Goal: Information Seeking & Learning: Learn about a topic

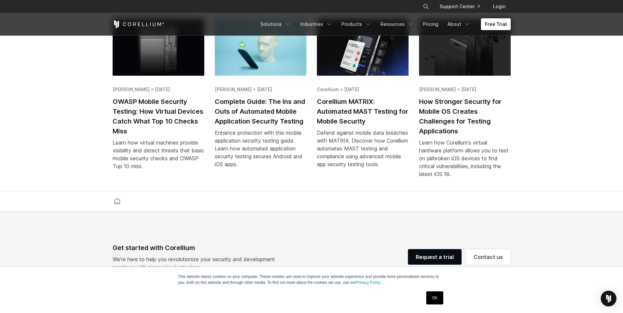
scroll to position [1336, 0]
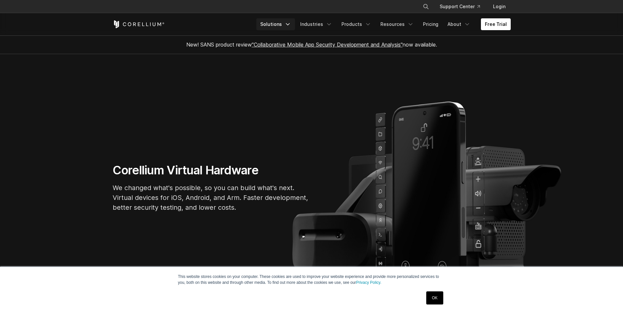
click at [291, 23] on icon "Navigation Menu" at bounding box center [287, 24] width 7 height 7
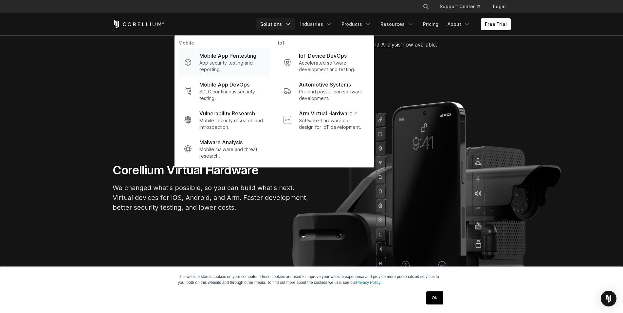
click at [231, 68] on p "App security testing and reporting." at bounding box center [231, 66] width 65 height 13
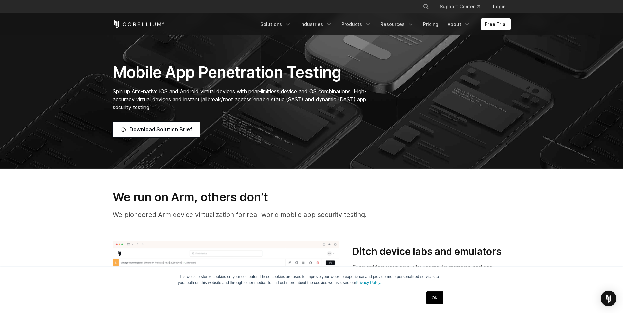
scroll to position [74, 0]
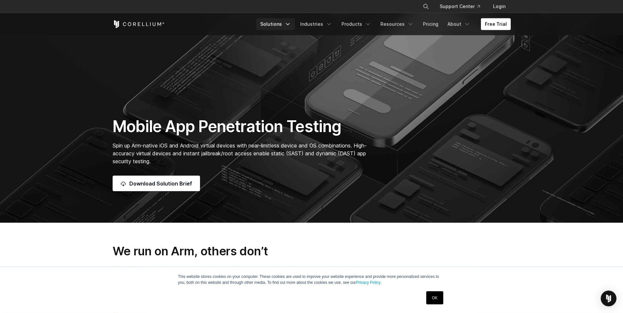
click at [290, 24] on link "Solutions" at bounding box center [275, 24] width 39 height 12
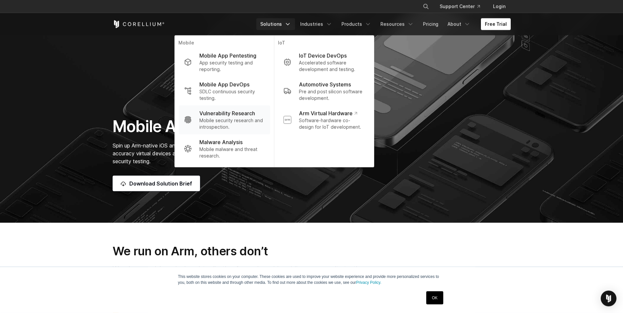
click at [256, 121] on p "Mobile security research and introspection." at bounding box center [231, 123] width 65 height 13
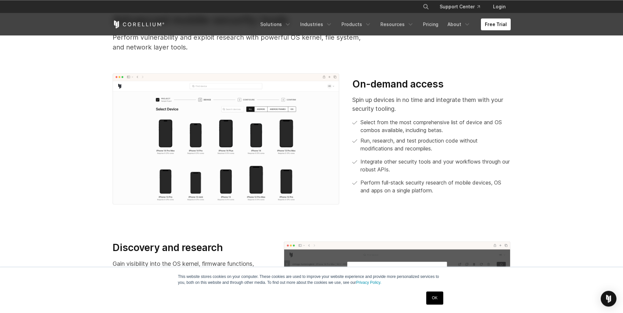
scroll to position [334, 0]
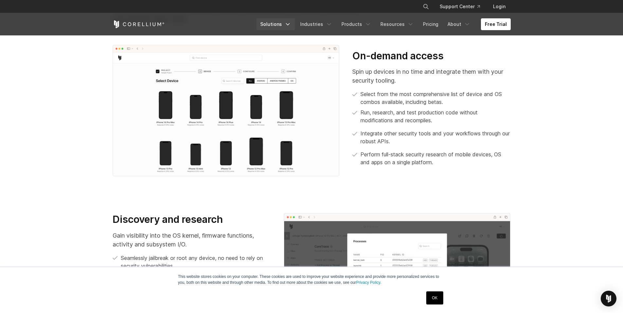
click at [279, 24] on link "Solutions" at bounding box center [275, 24] width 39 height 12
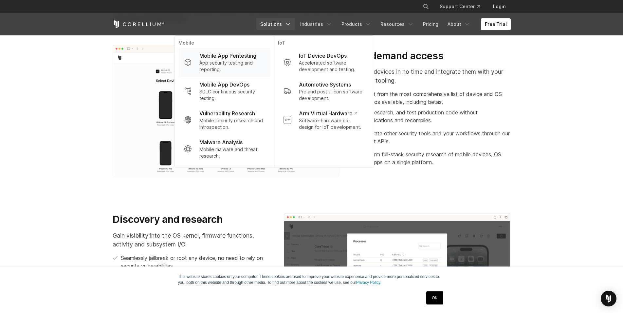
click at [262, 67] on p "App security testing and reporting." at bounding box center [231, 66] width 65 height 13
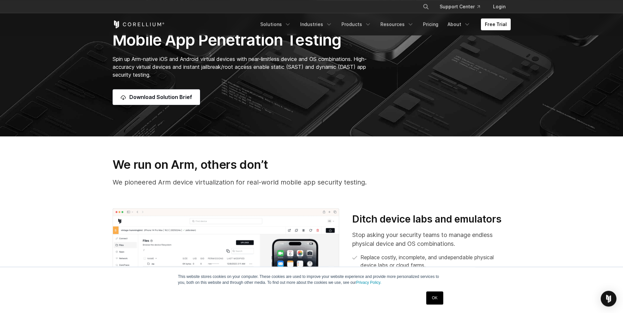
scroll to position [158, 0]
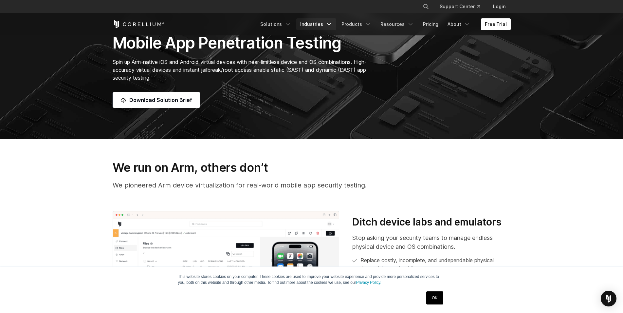
click at [320, 23] on link "Industries" at bounding box center [316, 24] width 40 height 12
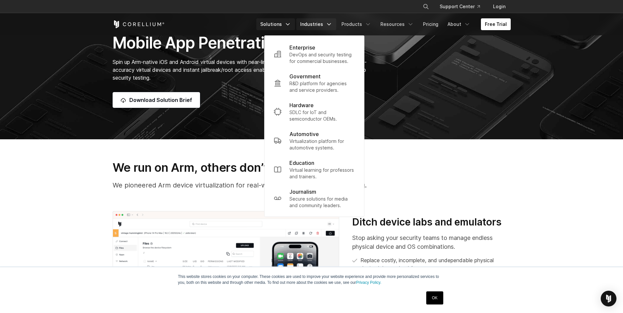
click at [286, 21] on link "Solutions" at bounding box center [275, 24] width 39 height 12
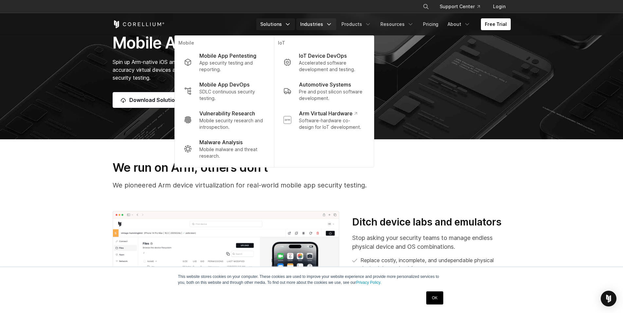
click at [322, 23] on link "Industries" at bounding box center [316, 24] width 40 height 12
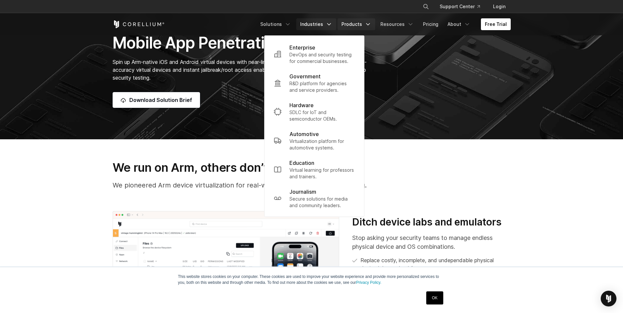
click at [360, 25] on link "Products" at bounding box center [357, 24] width 38 height 12
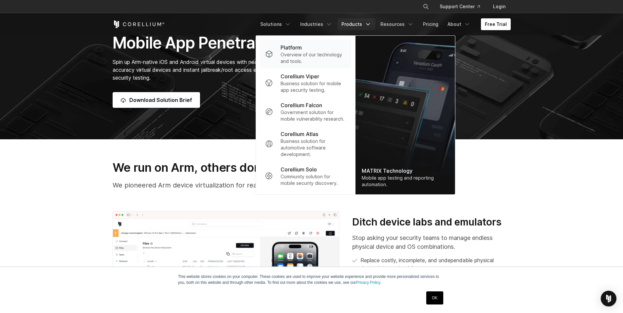
click at [314, 55] on p "Overview of our technology and tools." at bounding box center [313, 57] width 65 height 13
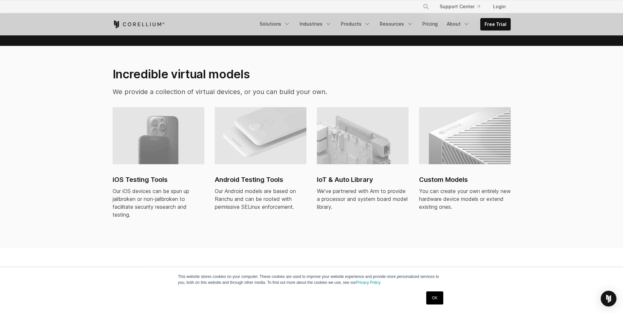
scroll to position [434, 0]
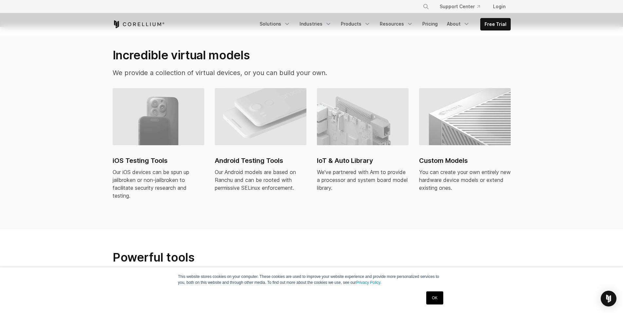
click at [447, 155] on h2 "Custom Models" at bounding box center [465, 160] width 92 height 10
click at [369, 24] on polyline "Navigation Menu" at bounding box center [367, 24] width 3 height 2
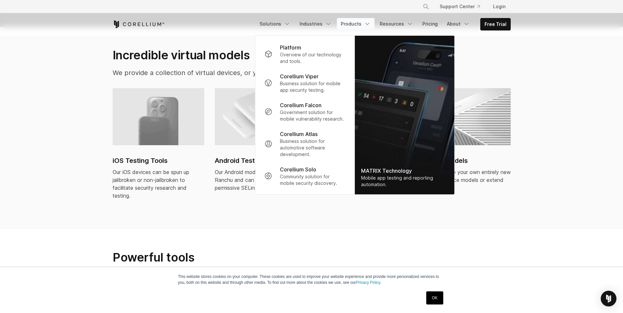
click at [369, 24] on polyline "Navigation Menu" at bounding box center [367, 24] width 3 height 2
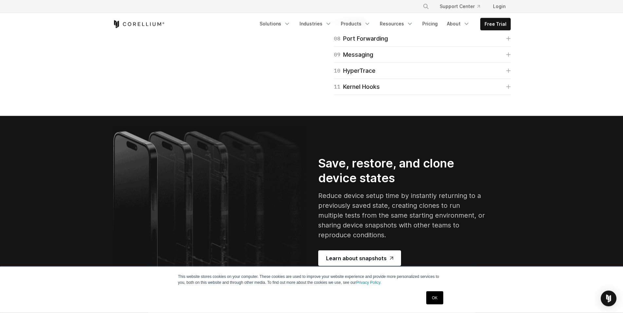
scroll to position [1135, 0]
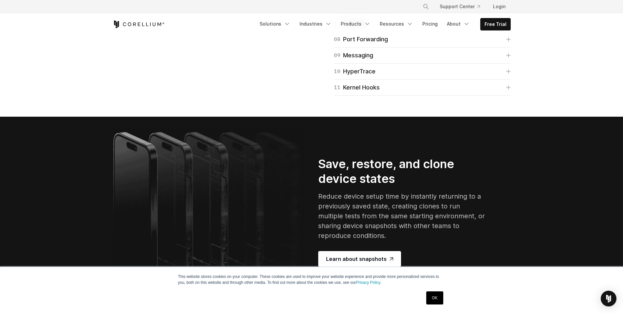
click at [360, 12] on link "06 Frida" at bounding box center [422, 7] width 177 height 9
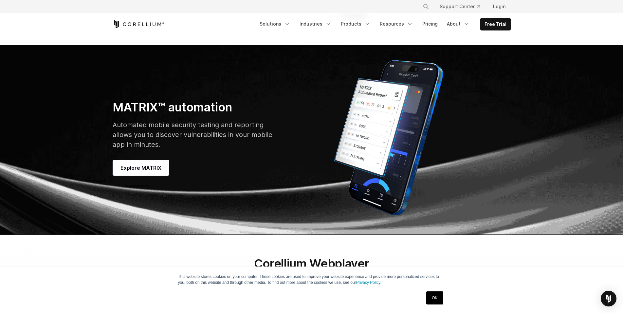
scroll to position [1870, 0]
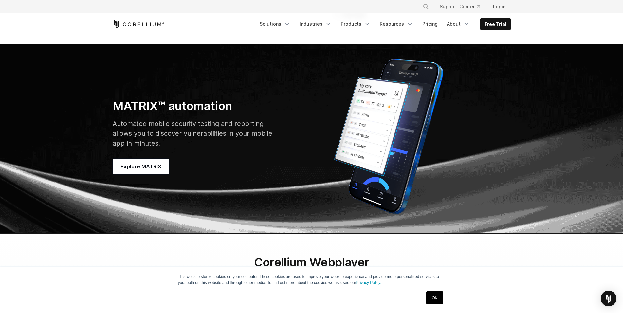
click at [375, 19] on link "11 Ramdisk" at bounding box center [422, 14] width 177 height 9
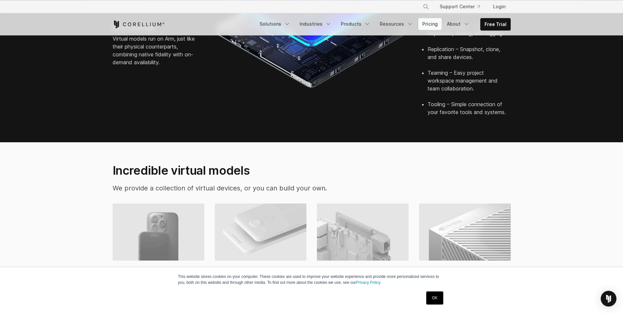
scroll to position [267, 0]
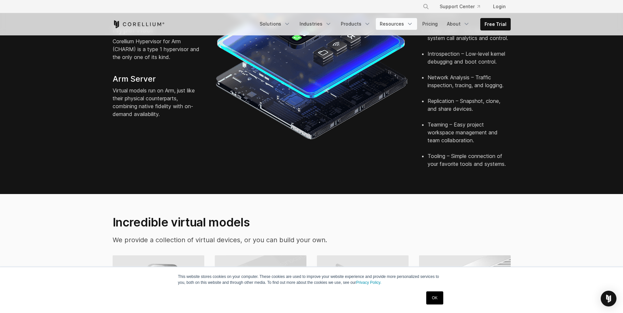
click at [401, 24] on link "Resources" at bounding box center [396, 24] width 41 height 12
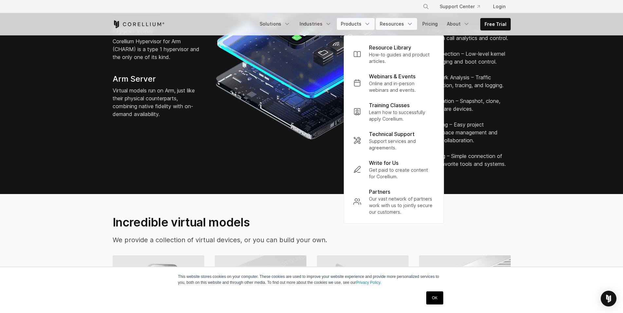
click at [364, 23] on link "Products" at bounding box center [356, 24] width 38 height 12
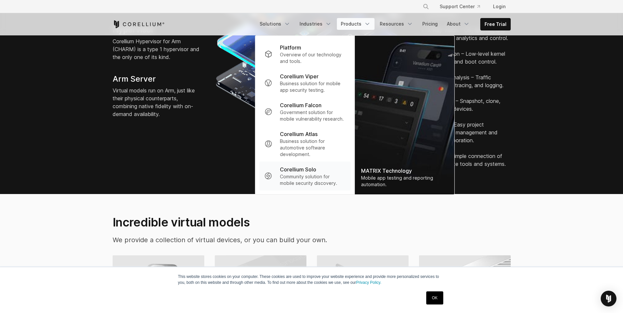
click at [304, 178] on p "Community solution for mobile security discovery." at bounding box center [312, 179] width 65 height 13
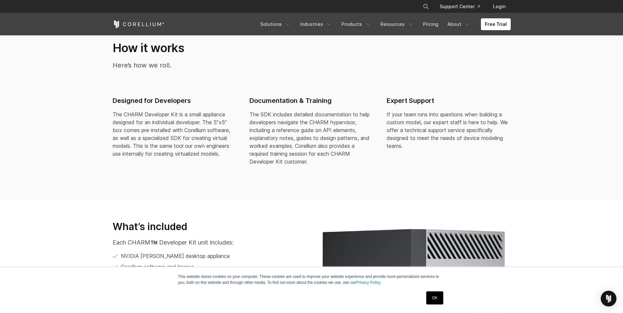
scroll to position [668, 0]
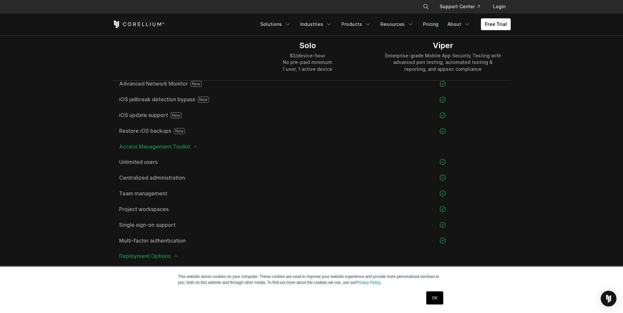
scroll to position [601, 0]
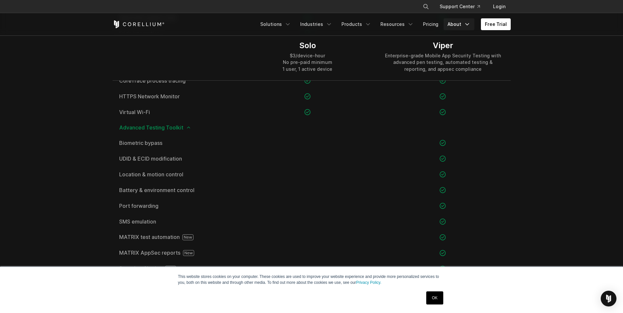
click at [466, 26] on icon "Navigation Menu" at bounding box center [467, 24] width 7 height 7
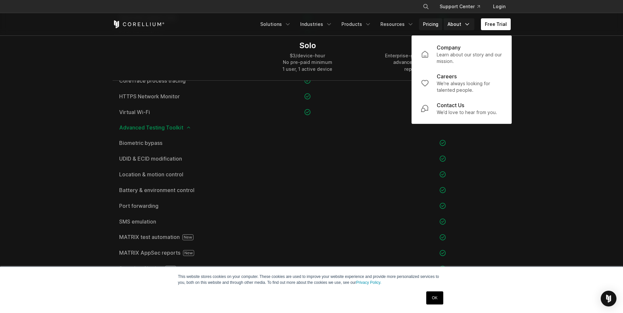
click at [436, 23] on link "Pricing" at bounding box center [430, 24] width 23 height 12
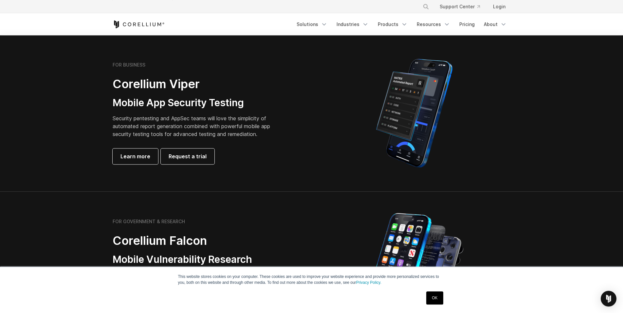
scroll to position [134, 0]
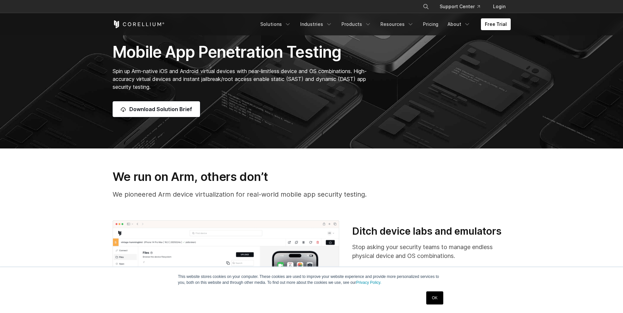
scroll to position [149, 0]
